Goal: Task Accomplishment & Management: Manage account settings

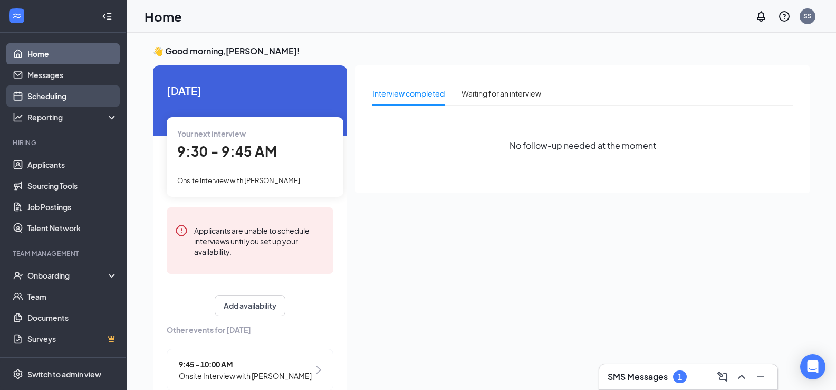
click at [46, 99] on link "Scheduling" at bounding box center [72, 95] width 90 height 21
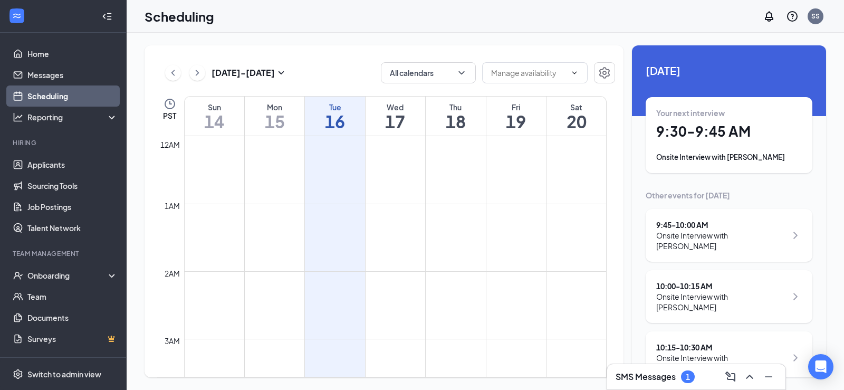
scroll to position [518, 0]
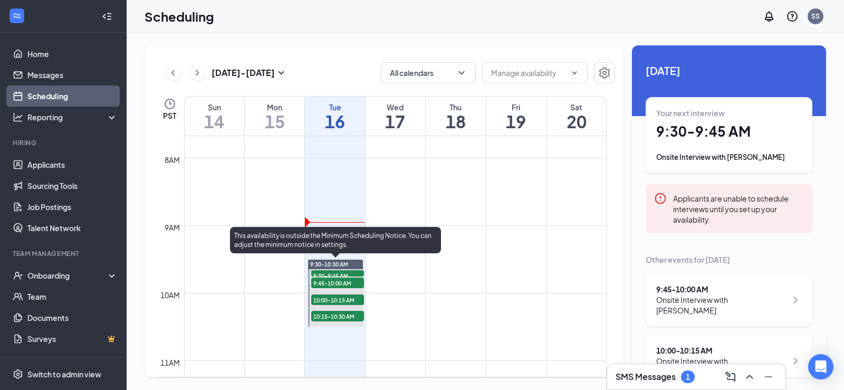
click at [339, 273] on span "9:30-9:45 AM" at bounding box center [337, 275] width 53 height 11
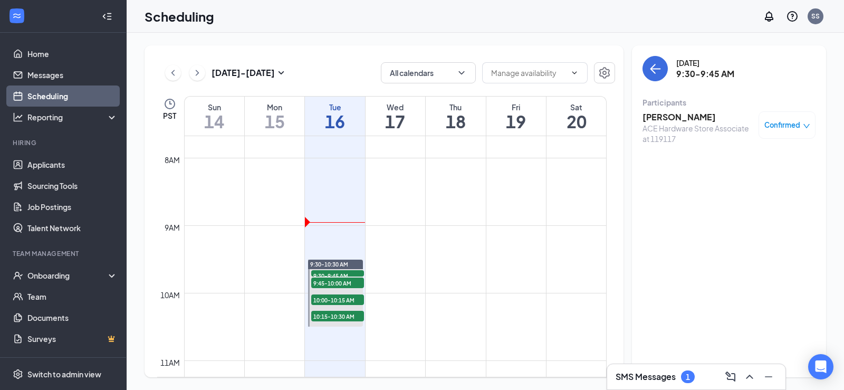
click at [674, 111] on h3 "[PERSON_NAME]" at bounding box center [697, 117] width 111 height 12
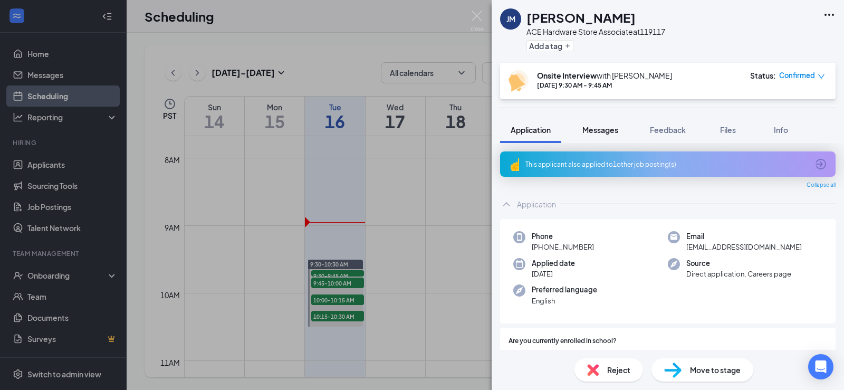
click at [612, 128] on span "Messages" at bounding box center [600, 129] width 36 height 9
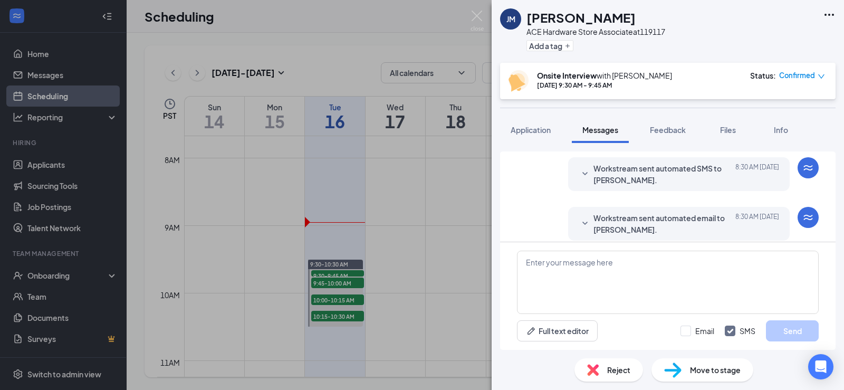
scroll to position [401, 0]
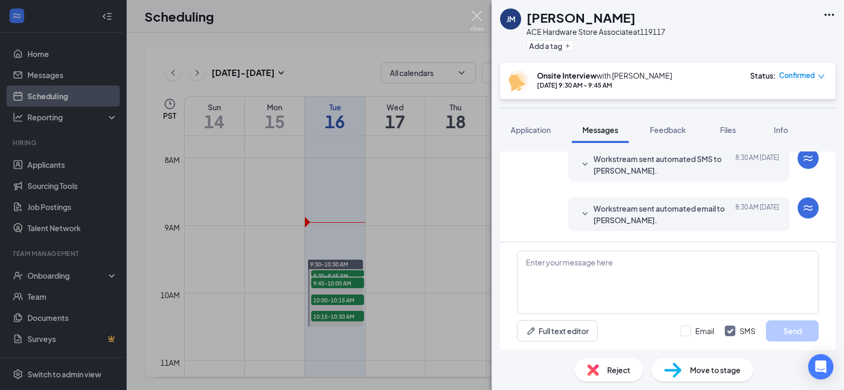
click at [479, 14] on img at bounding box center [476, 21] width 13 height 21
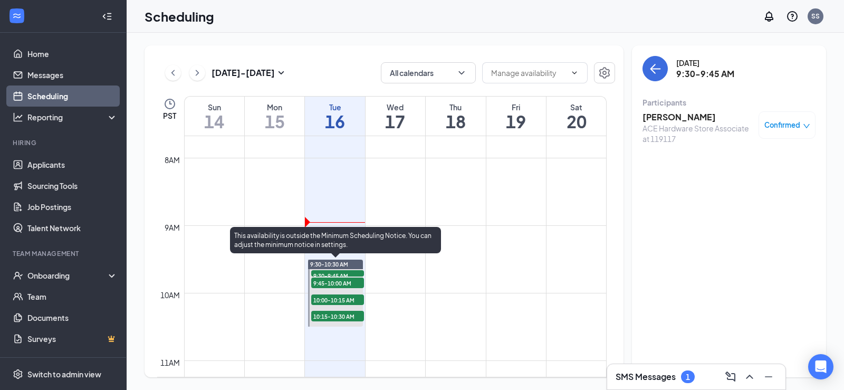
click at [328, 281] on span "9:45-10:00 AM" at bounding box center [337, 282] width 53 height 11
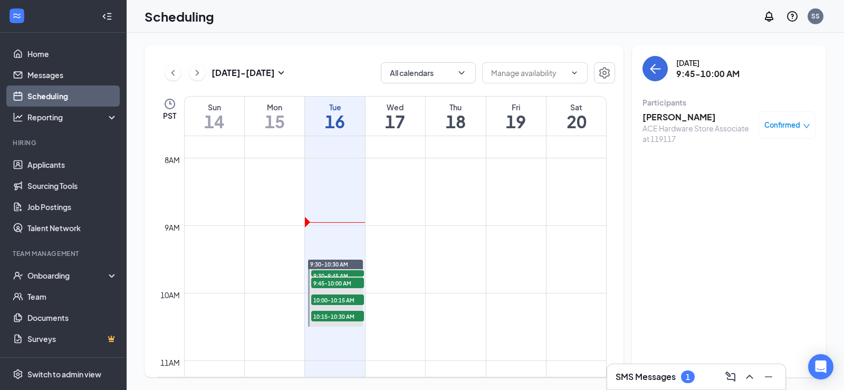
click at [675, 116] on h3 "[PERSON_NAME]" at bounding box center [697, 117] width 111 height 12
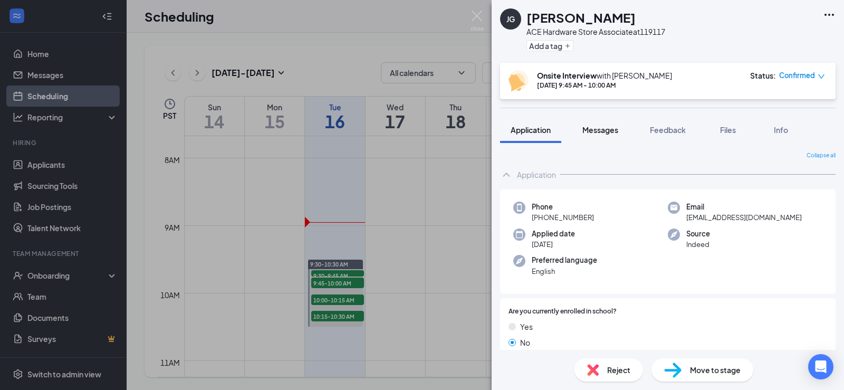
click at [594, 132] on span "Messages" at bounding box center [600, 129] width 36 height 9
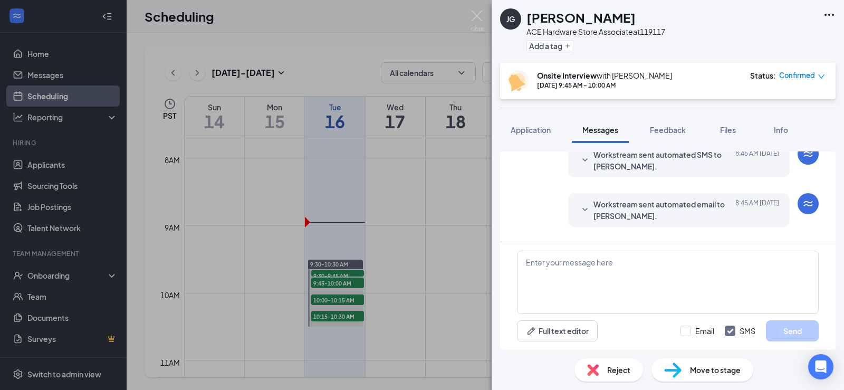
scroll to position [428, 0]
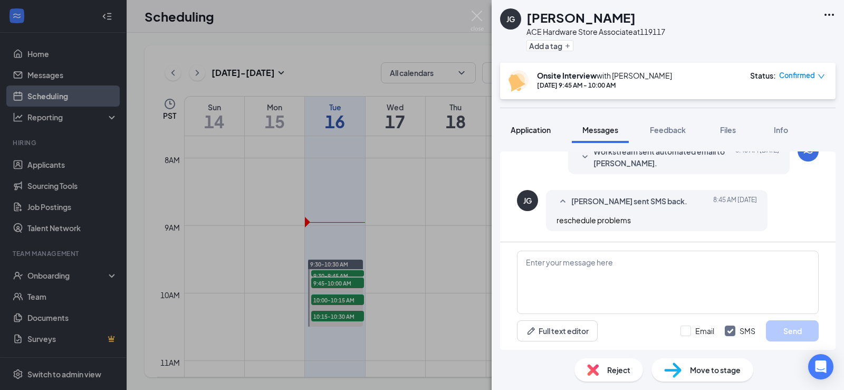
click at [545, 125] on span "Application" at bounding box center [530, 129] width 40 height 9
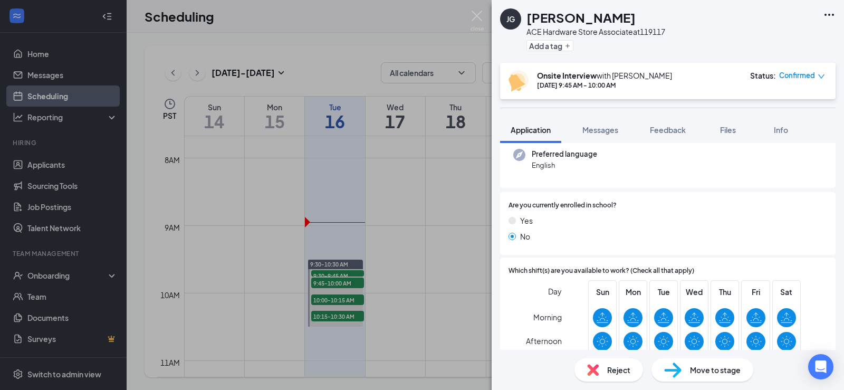
scroll to position [105, 0]
click at [479, 15] on img at bounding box center [476, 21] width 13 height 21
